Goal: Find specific page/section: Find specific page/section

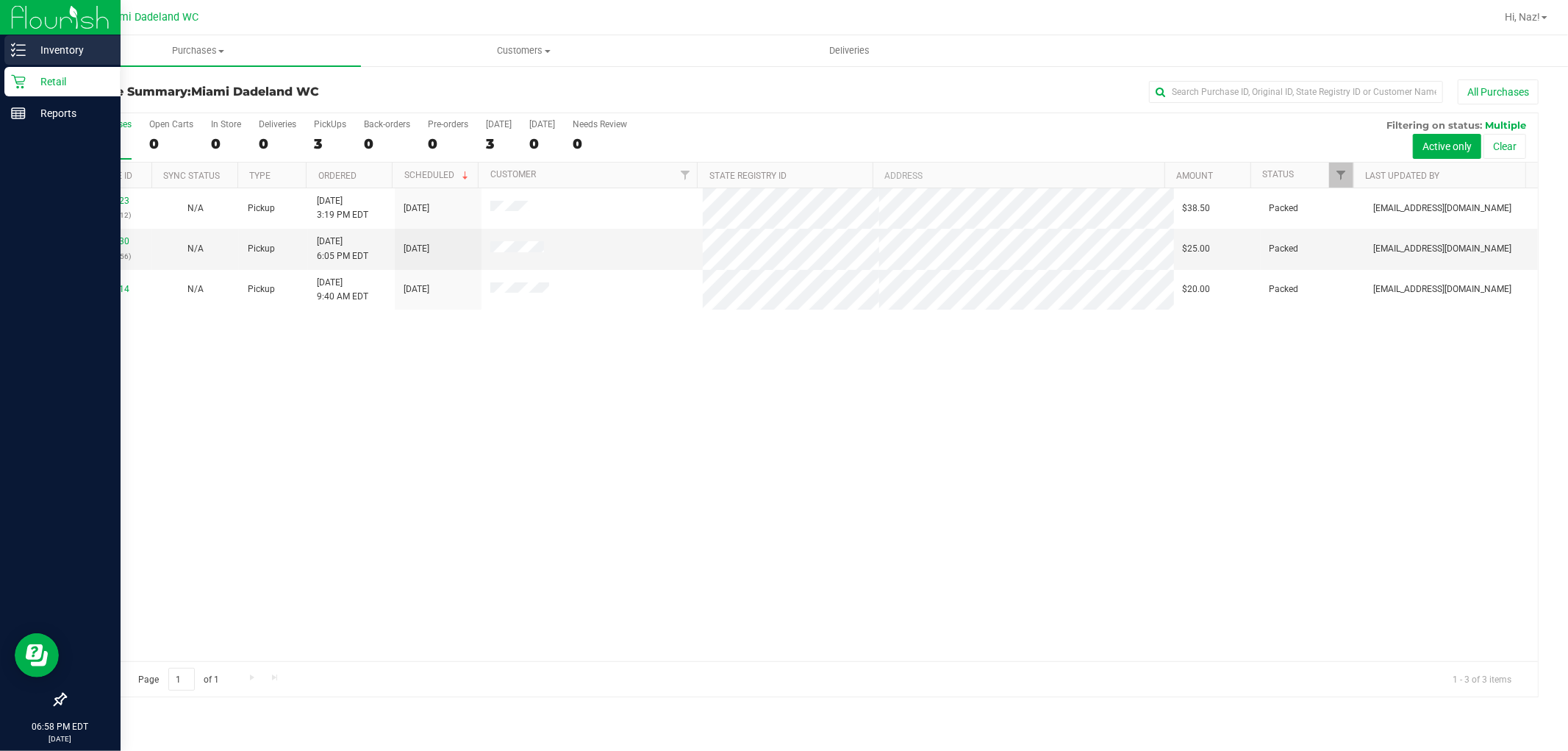
click at [49, 49] on p "Inventory" at bounding box center [70, 50] width 88 height 18
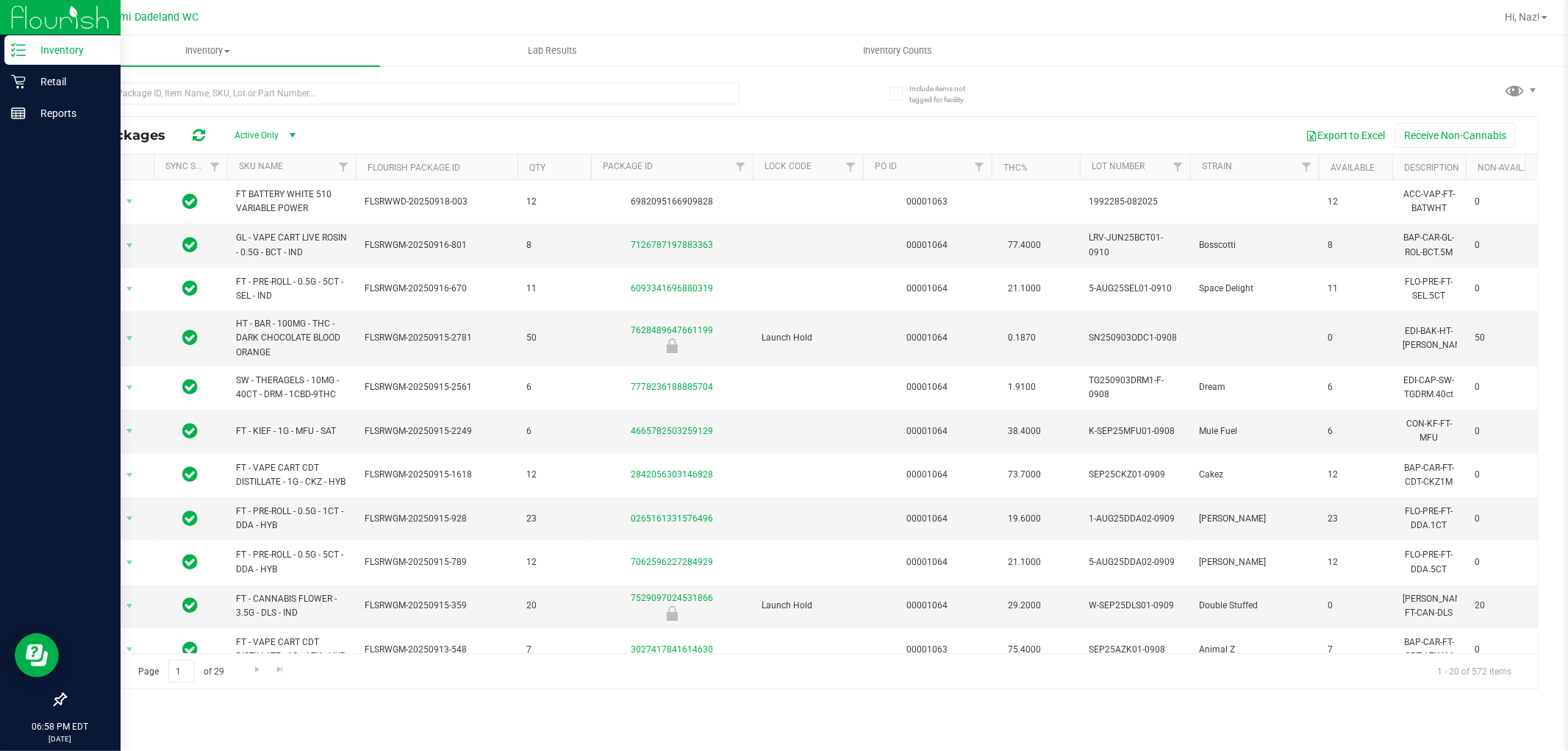
click at [295, 170] on th "SKU Name" at bounding box center [291, 167] width 129 height 26
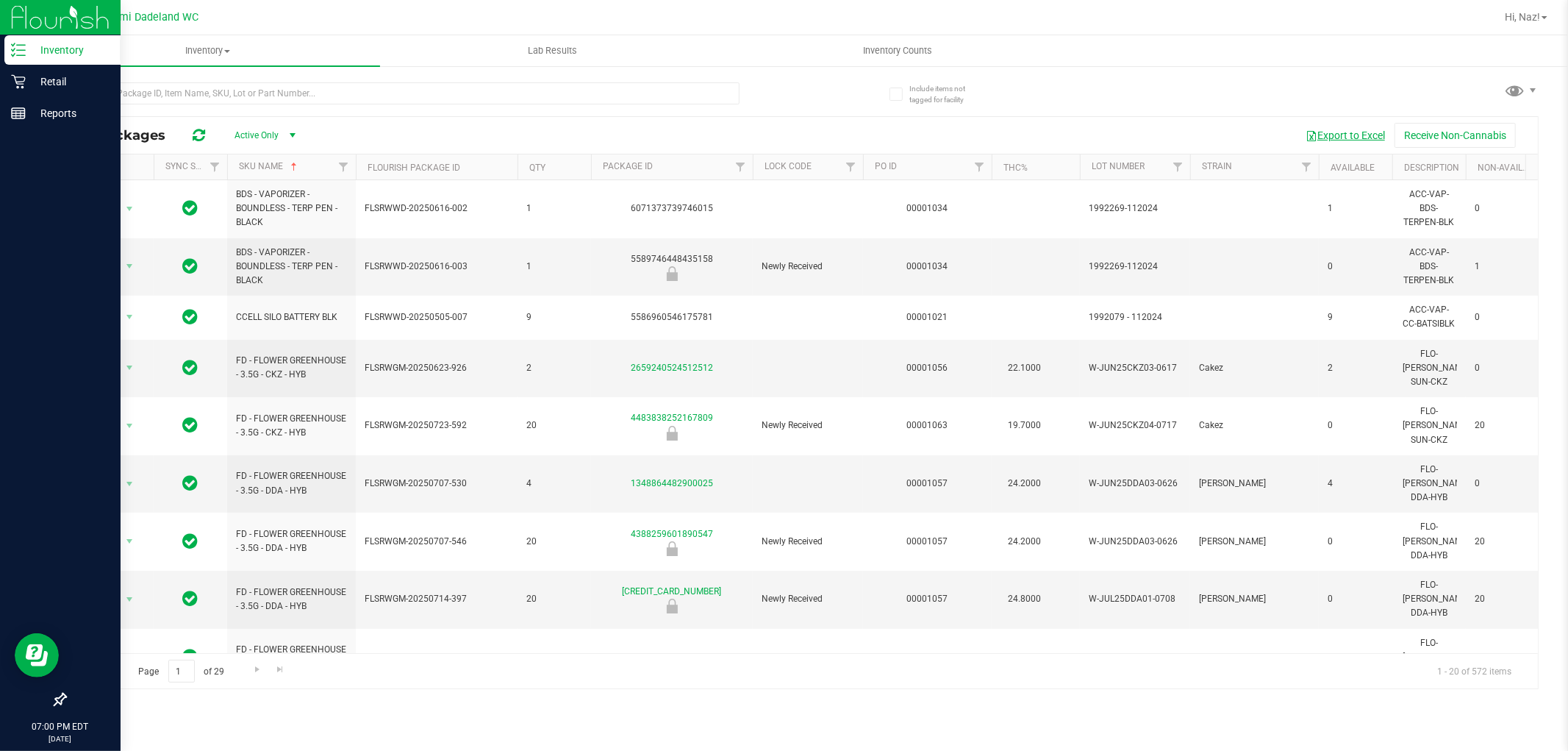
click at [1311, 140] on span "button" at bounding box center [1312, 136] width 12 height 12
click at [794, 98] on div at bounding box center [433, 92] width 737 height 47
click at [70, 88] on p "Retail" at bounding box center [70, 82] width 88 height 18
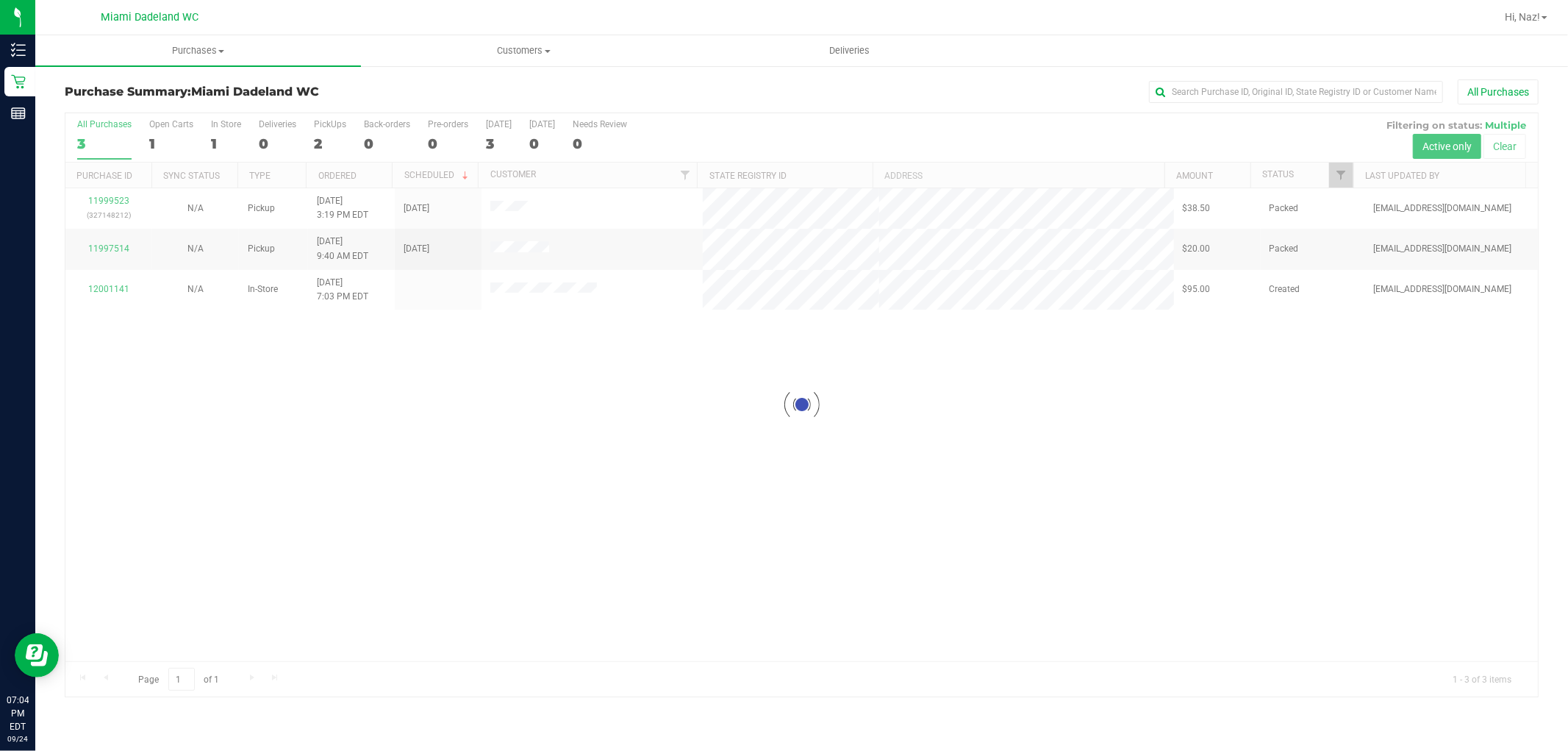
click at [807, 407] on div at bounding box center [801, 404] width 1473 height 583
click at [1332, 480] on div "11999523 (327148212) N/A Pickup [DATE] 3:19 PM EDT 9/24/2025 $38.50 Packed [EMA…" at bounding box center [801, 424] width 1473 height 473
